Goal: Transaction & Acquisition: Purchase product/service

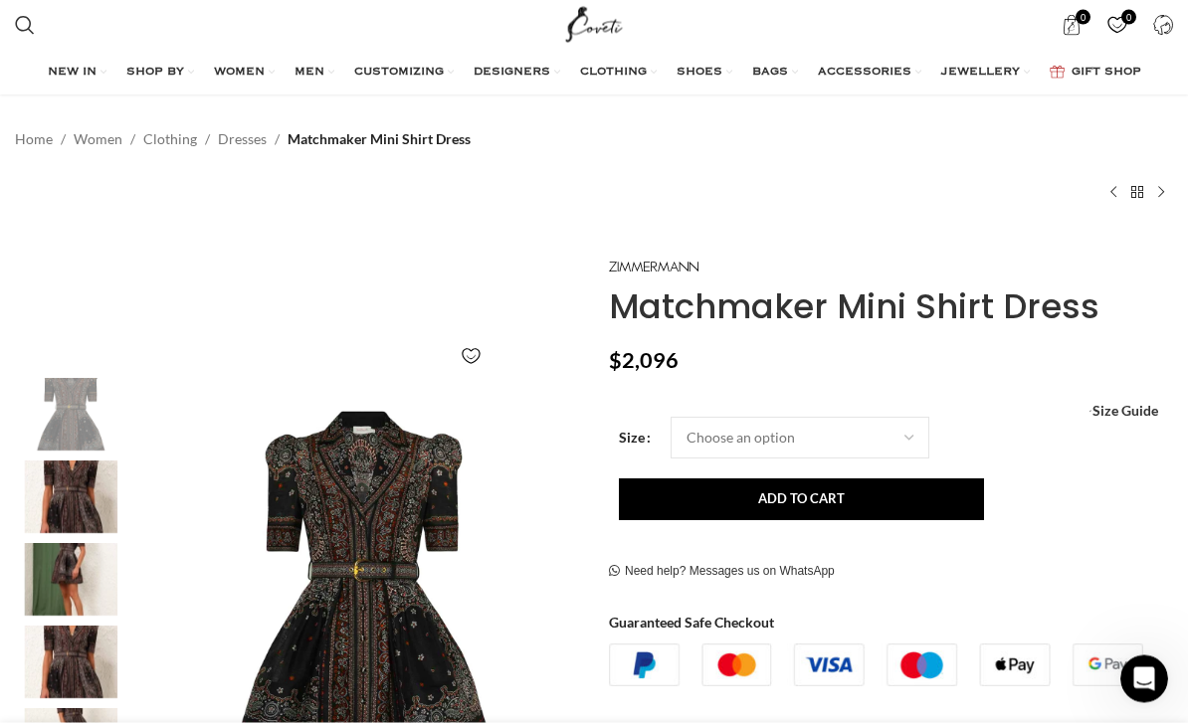
scroll to position [43, 0]
click at [898, 437] on select "Choose an option 6 UK 8 UK 10 [GEOGRAPHIC_DATA] 12 [GEOGRAPHIC_DATA] 14 [GEOGRA…" at bounding box center [800, 438] width 259 height 42
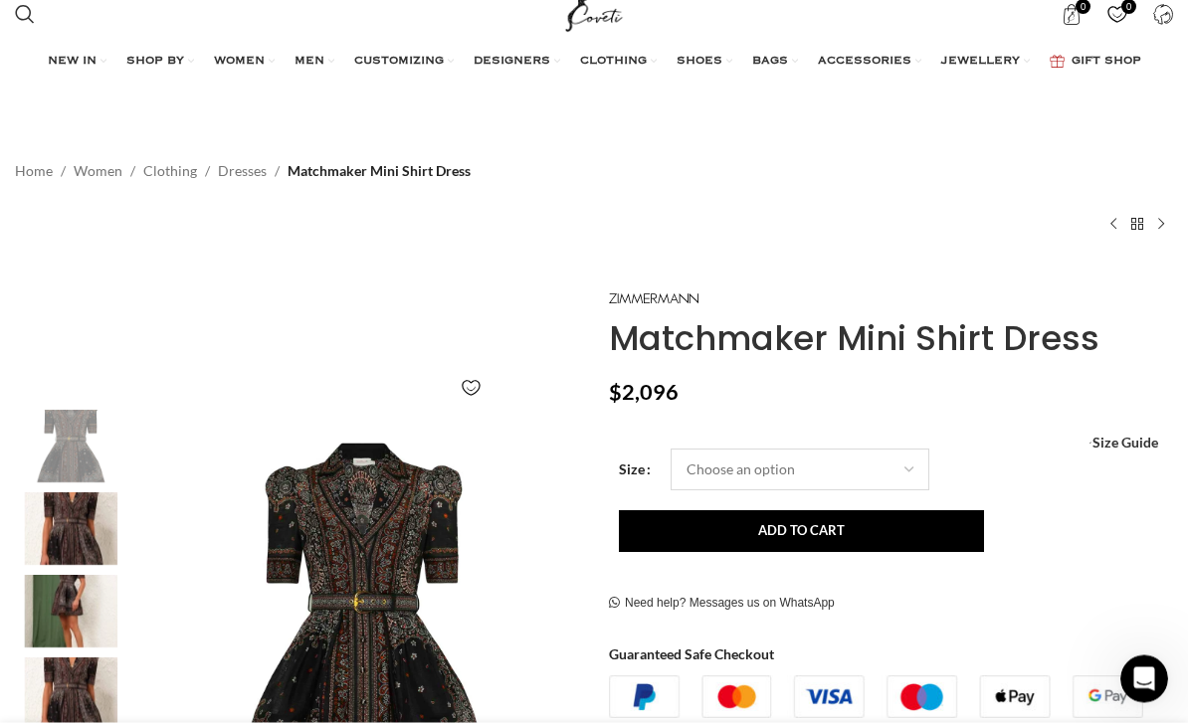
scroll to position [89, 0]
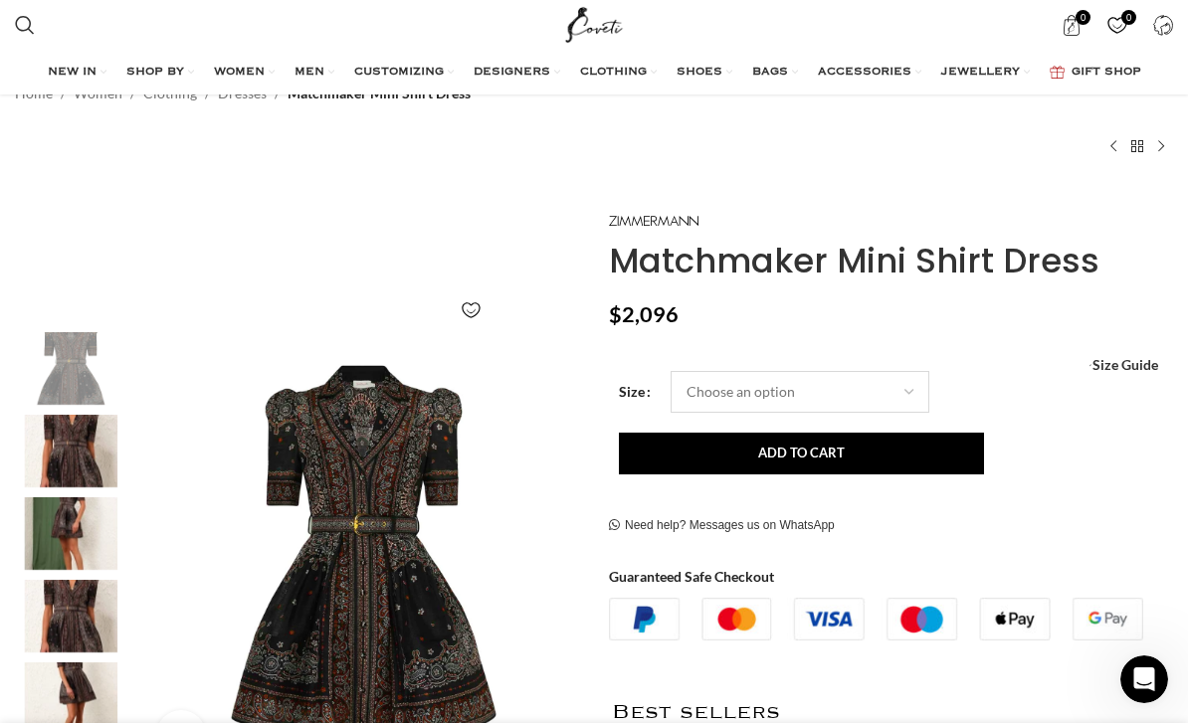
click at [888, 386] on select "Choose an option 6 UK 8 UK 10 [GEOGRAPHIC_DATA] 12 [GEOGRAPHIC_DATA] 14 [GEOGRA…" at bounding box center [800, 392] width 259 height 42
click at [1122, 365] on span "Size Guide" at bounding box center [1125, 365] width 66 height 0
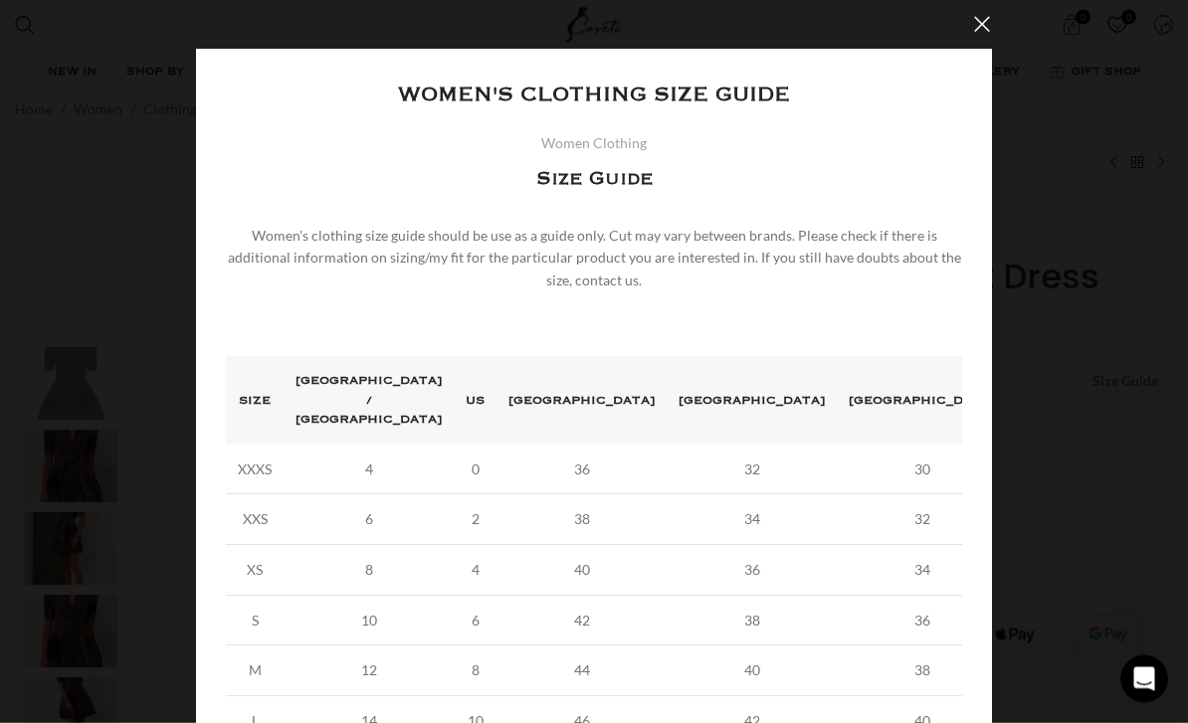
scroll to position [0, 0]
click at [986, 28] on button "×" at bounding box center [982, 25] width 50 height 50
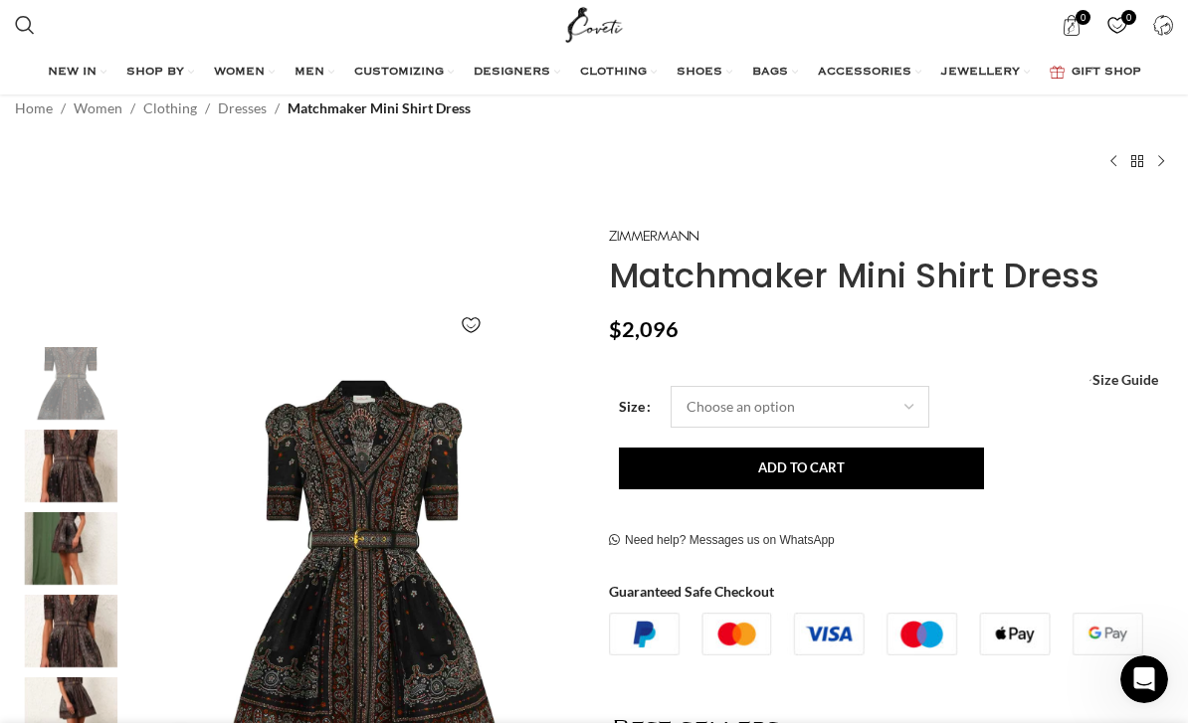
click at [883, 412] on select "Choose an option 6 UK 8 UK 10 [GEOGRAPHIC_DATA] 12 [GEOGRAPHIC_DATA] 14 [GEOGRA…" at bounding box center [800, 407] width 259 height 42
click at [1123, 380] on span "Size Guide" at bounding box center [1125, 380] width 66 height 0
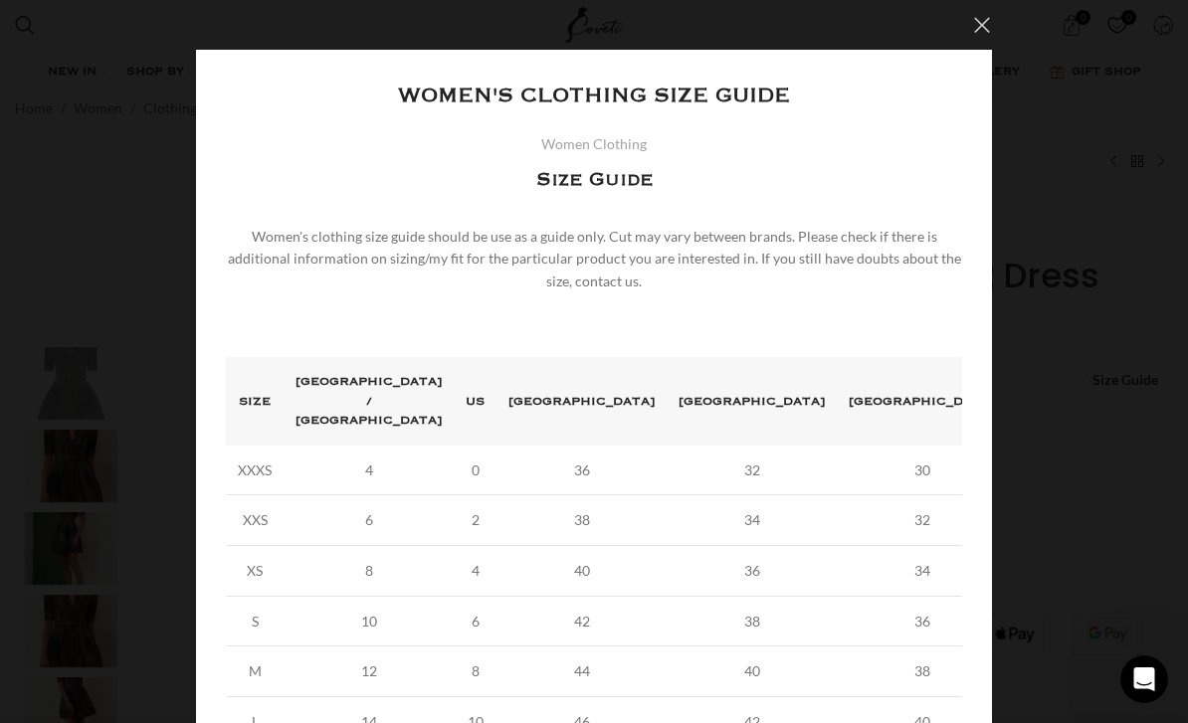
click at [987, 38] on button "×" at bounding box center [982, 25] width 50 height 50
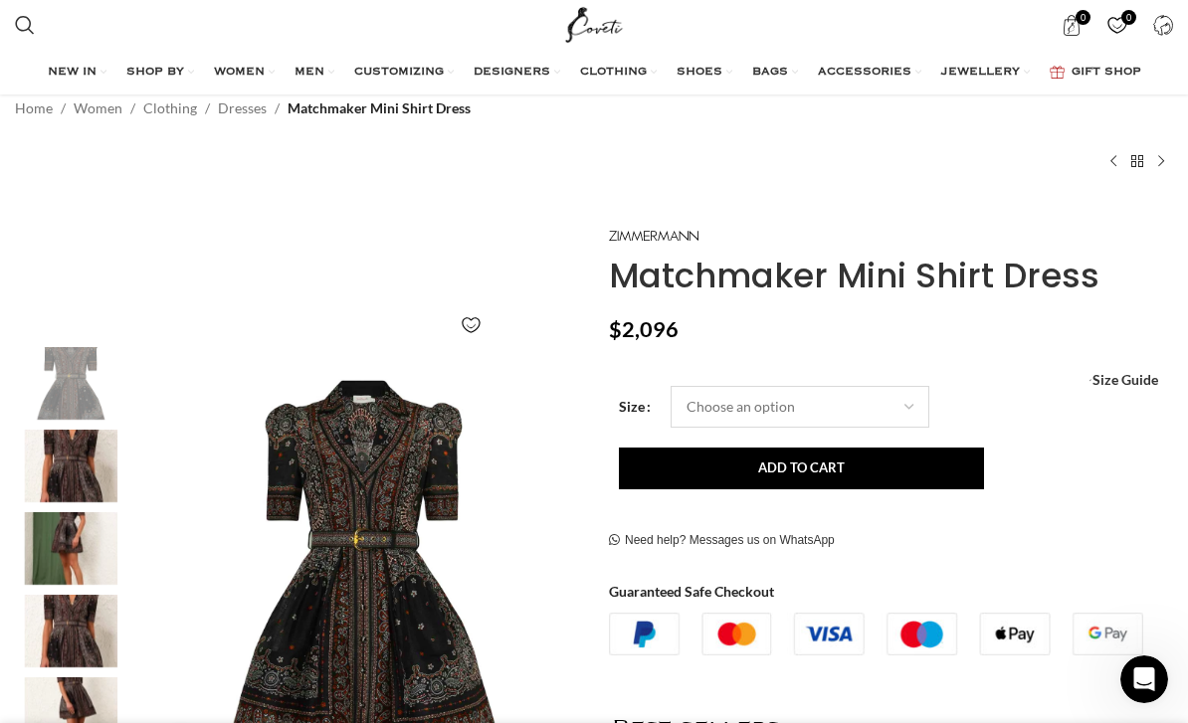
click at [831, 410] on select "Choose an option 6 UK 8 UK 10 [GEOGRAPHIC_DATA] 12 [GEOGRAPHIC_DATA] 14 [GEOGRA…" at bounding box center [800, 407] width 259 height 42
click at [842, 403] on select "Choose an option 6 UK 8 UK 10 [GEOGRAPHIC_DATA] 12 [GEOGRAPHIC_DATA] 14 [GEOGRA…" at bounding box center [800, 407] width 259 height 42
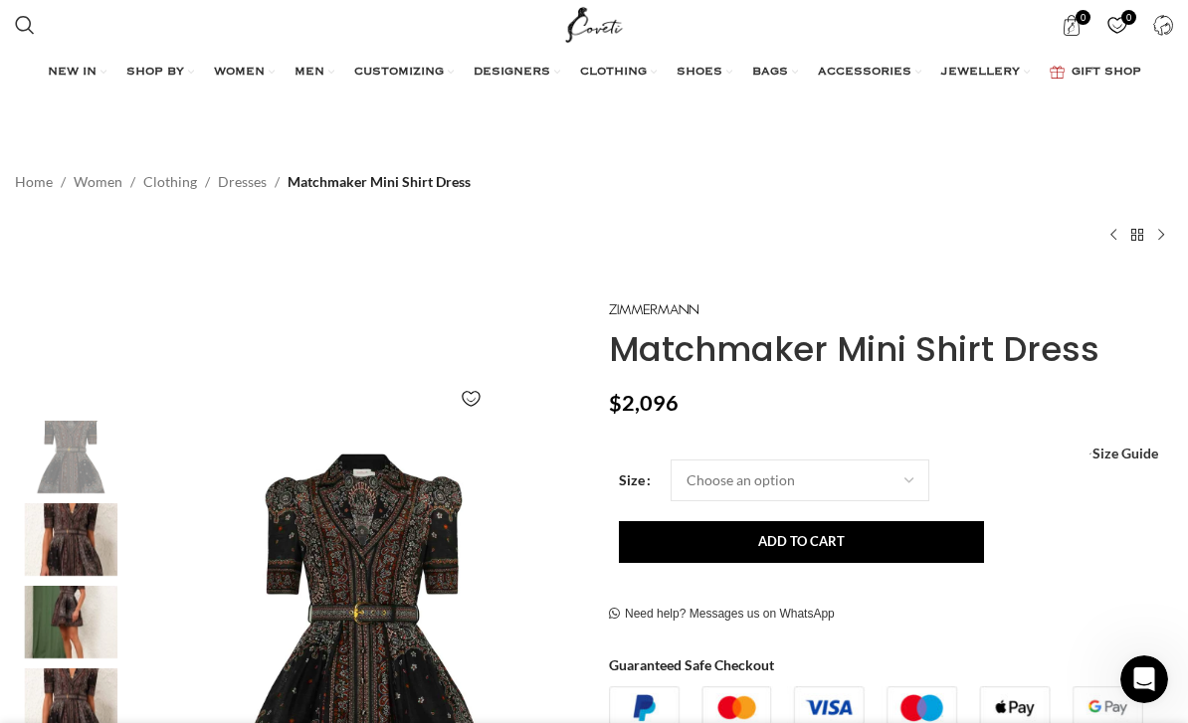
scroll to position [0, 203]
click at [42, 692] on img "4 / 7" at bounding box center [70, 705] width 121 height 73
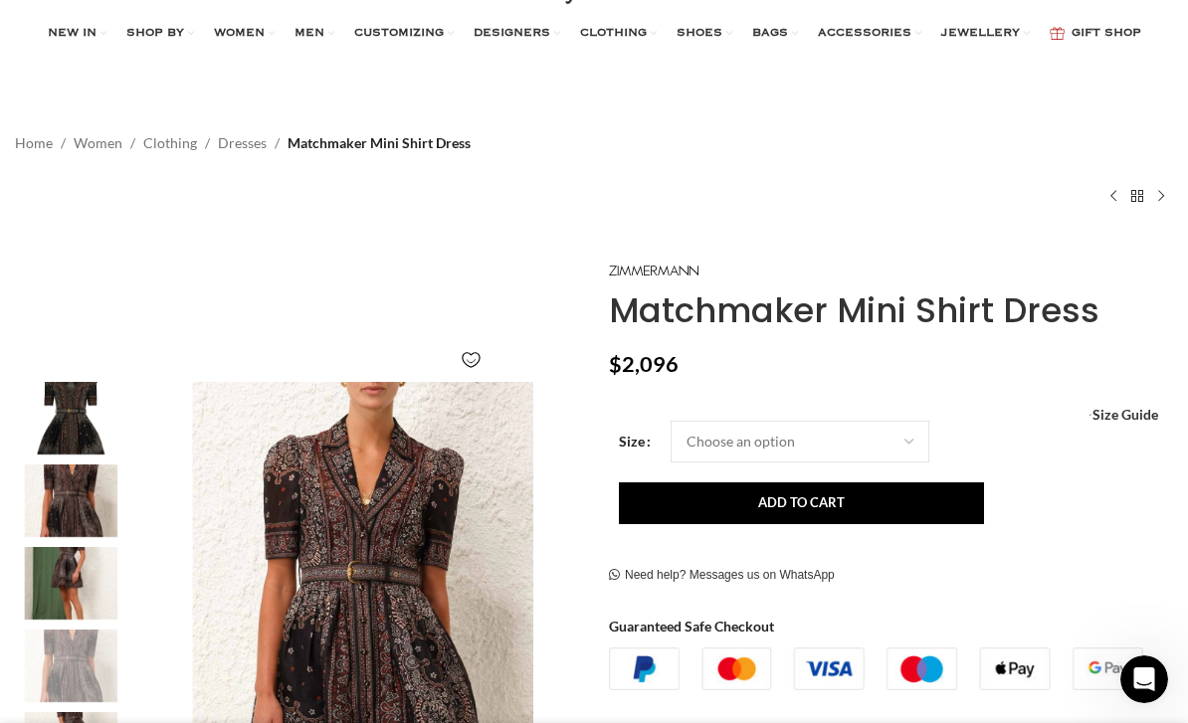
scroll to position [0, 0]
